Goal: Check status: Check status

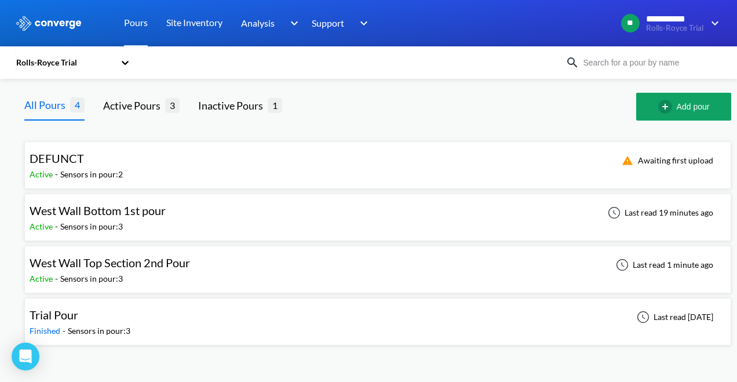
click at [162, 221] on div "Active - Sensors in pour: 3" at bounding box center [101, 226] width 142 height 13
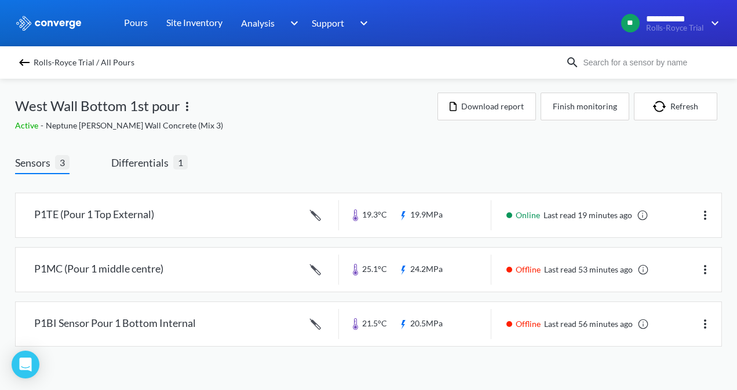
click at [28, 68] on img at bounding box center [24, 63] width 14 height 14
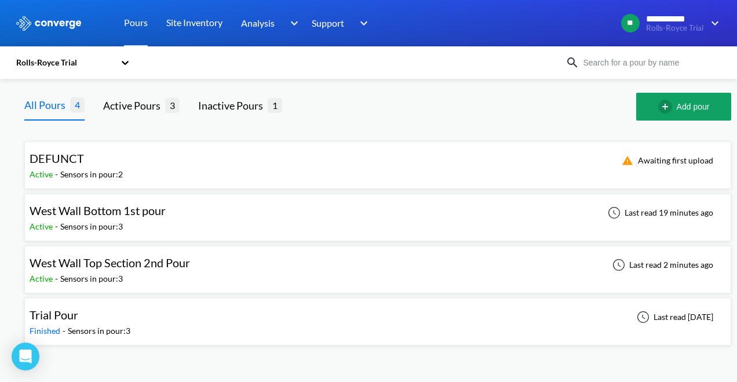
click at [188, 264] on span "West Wall Top Section 2nd Pour" at bounding box center [110, 262] width 160 height 14
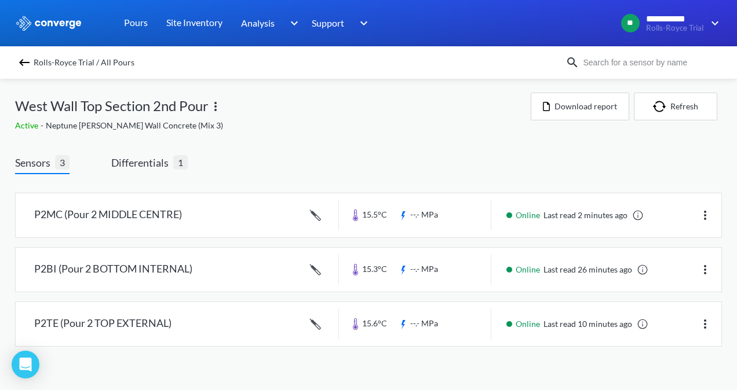
click at [24, 68] on img at bounding box center [24, 63] width 14 height 14
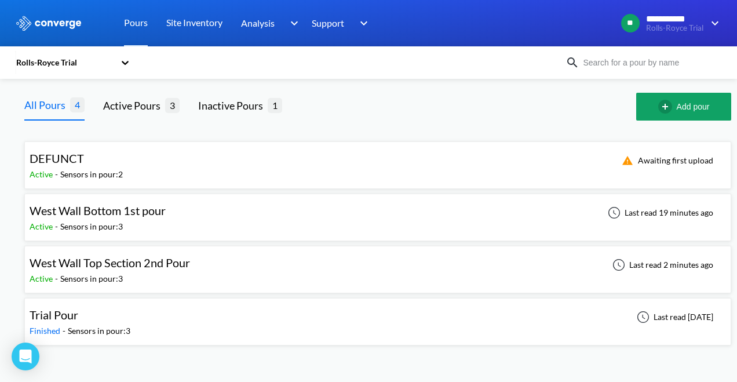
click at [216, 210] on div "West Wall Bottom 1st pour Active - Sensors in pour: 3 Last read 19 minutes ago" at bounding box center [378, 217] width 696 height 37
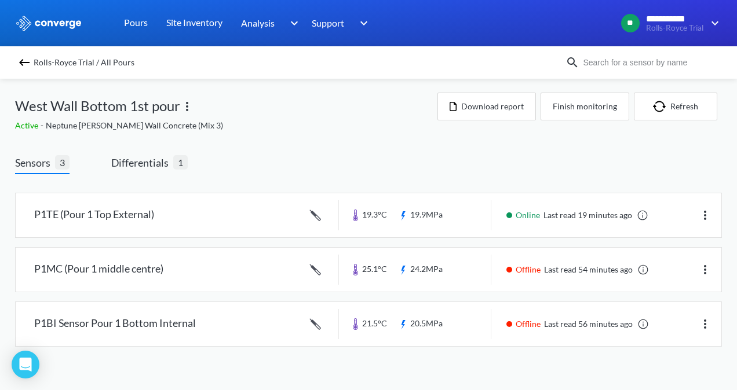
click at [537, 271] on link at bounding box center [368, 270] width 705 height 44
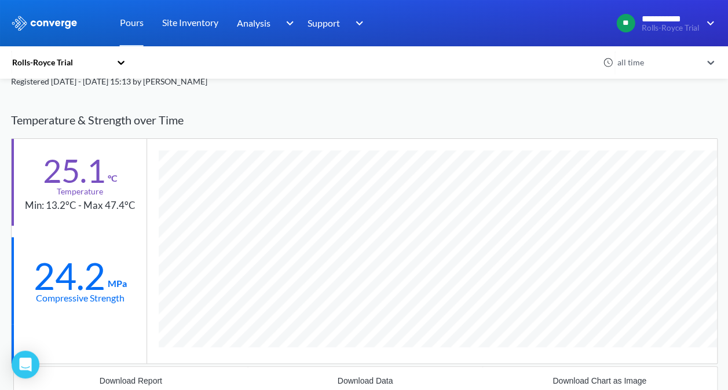
scroll to position [58, 0]
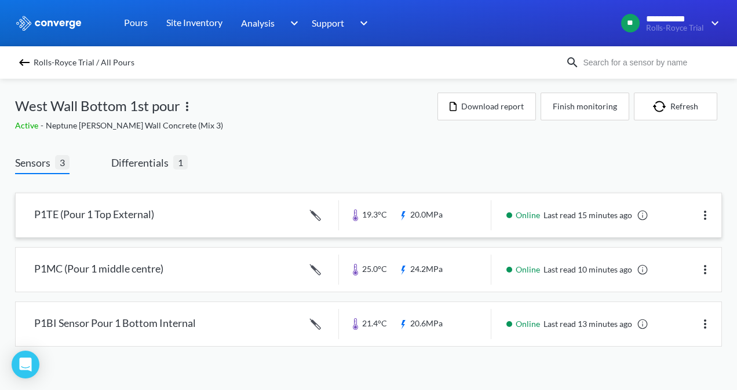
click at [712, 213] on link at bounding box center [368, 215] width 705 height 44
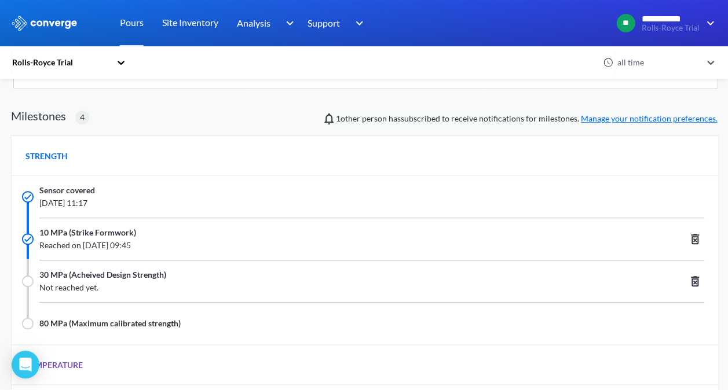
scroll to position [353, 0]
